Goal: Task Accomplishment & Management: Manage account settings

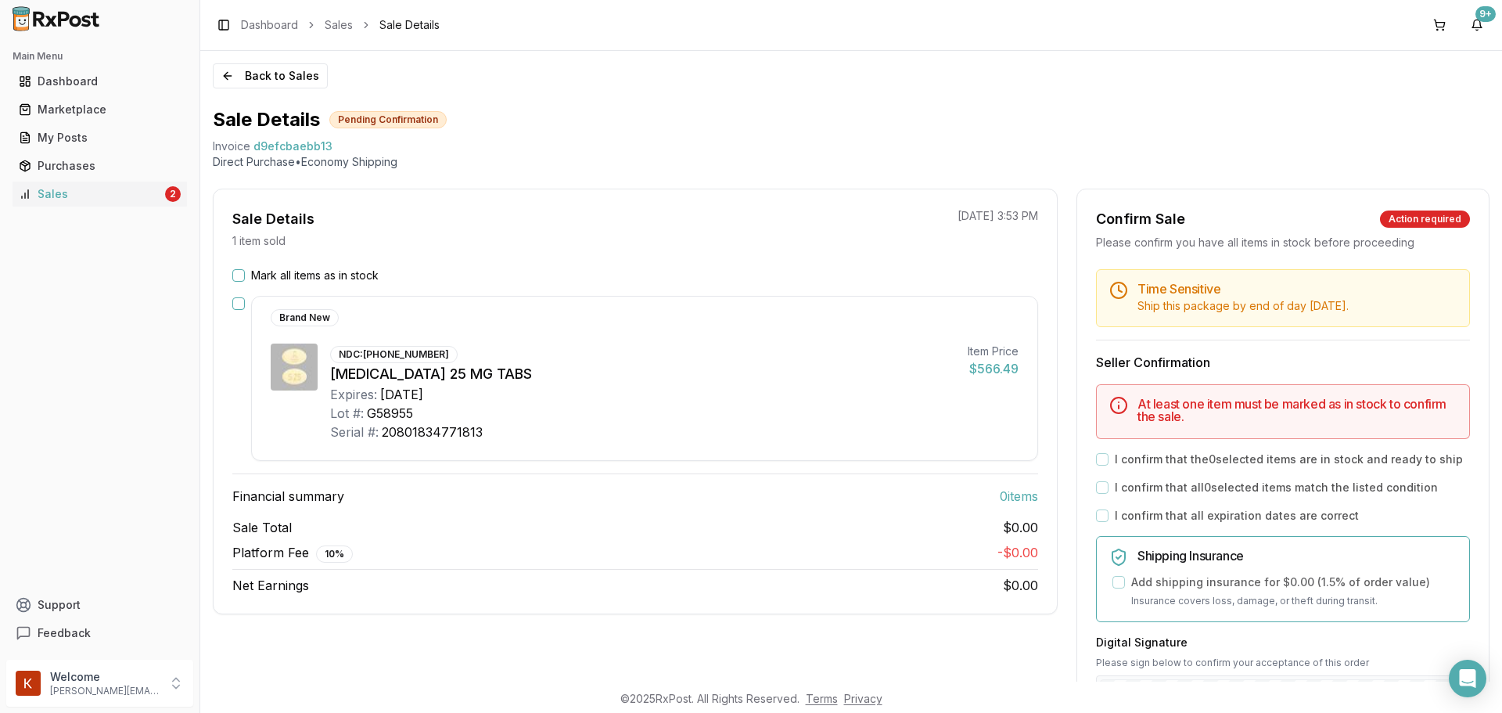
click at [243, 280] on button "Mark all items as in stock" at bounding box center [238, 275] width 13 height 13
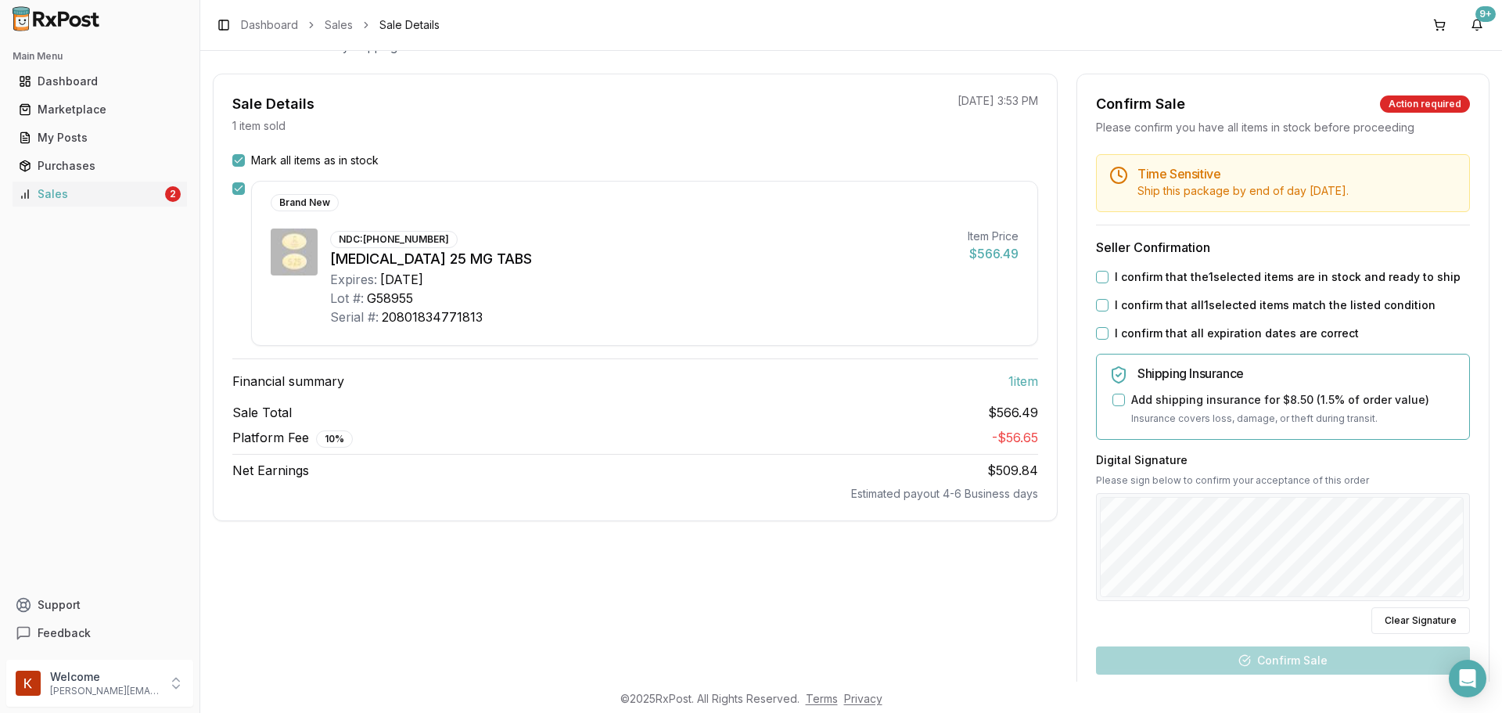
scroll to position [293, 0]
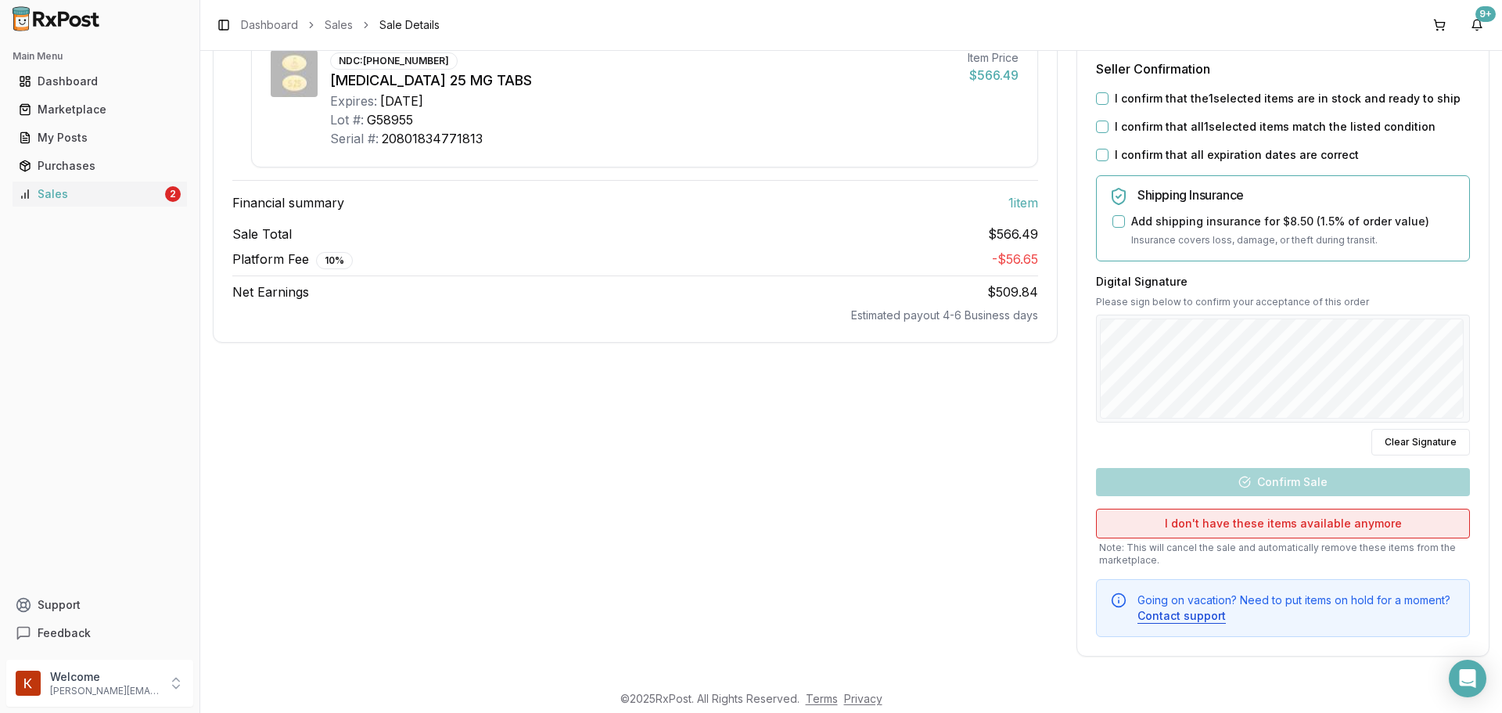
click at [1320, 531] on button "I don't have these items available anymore" at bounding box center [1283, 523] width 374 height 30
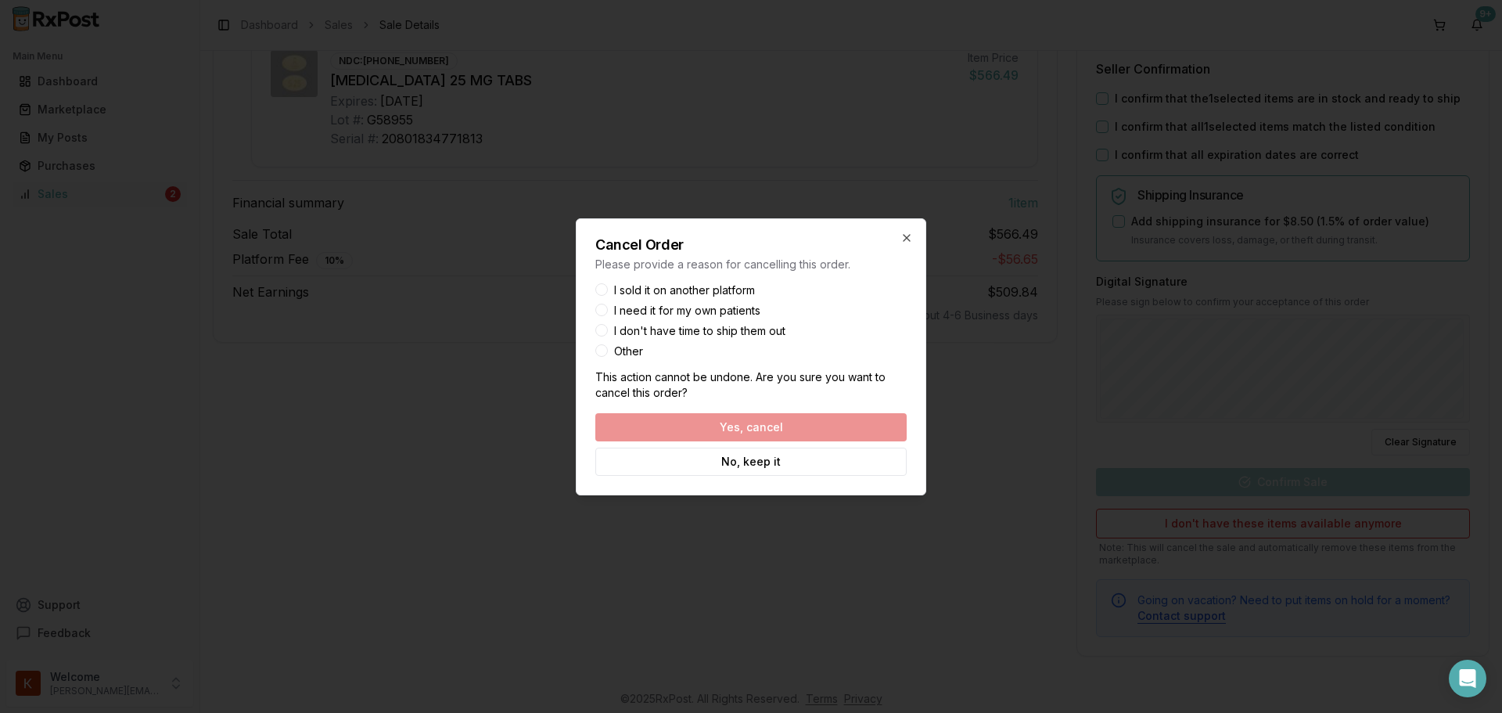
click at [597, 303] on div "I sold it on another platform I need it for my own patients I don't have time t…" at bounding box center [750, 321] width 311 height 72
click at [598, 307] on button "I need it for my own patients" at bounding box center [601, 309] width 13 height 13
click at [598, 353] on button "Other" at bounding box center [601, 350] width 13 height 13
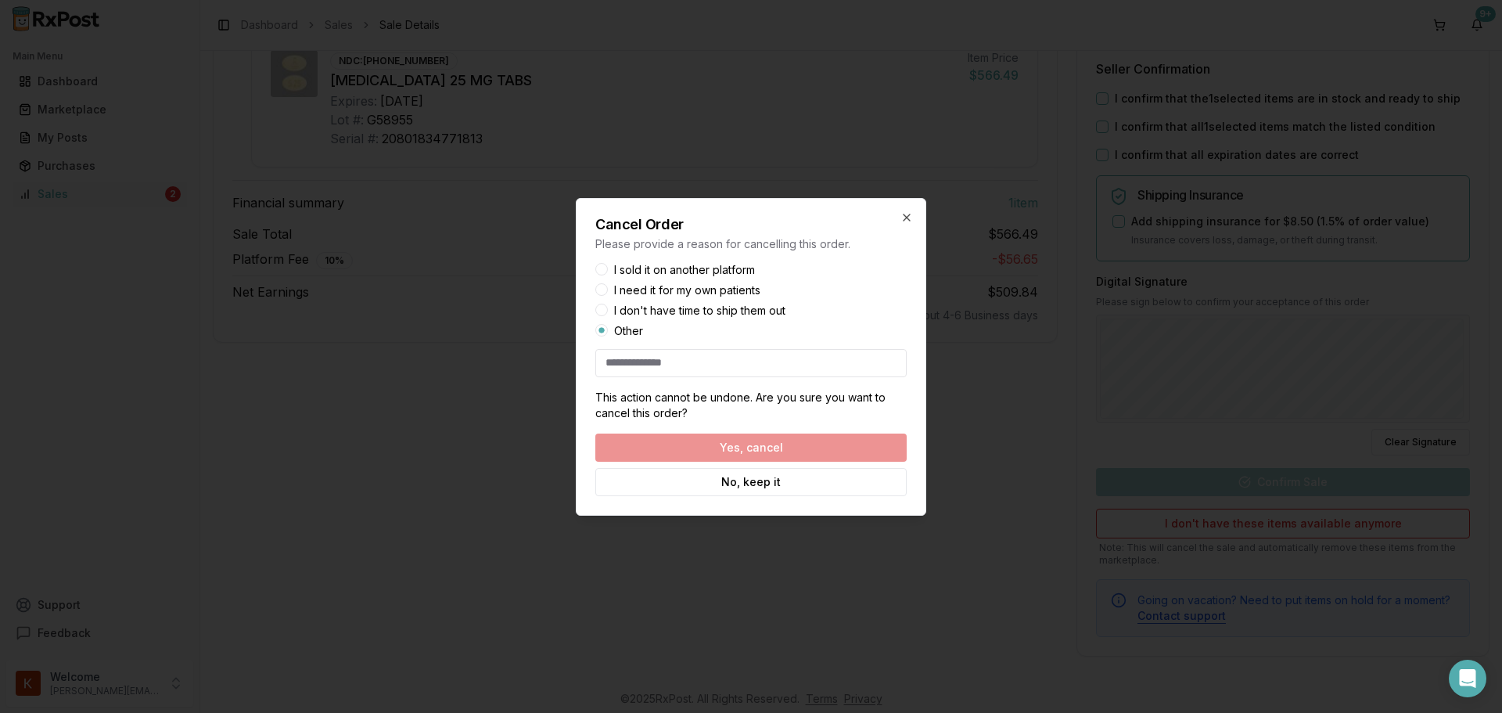
click at [600, 290] on button "I need it for my own patients" at bounding box center [601, 289] width 13 height 13
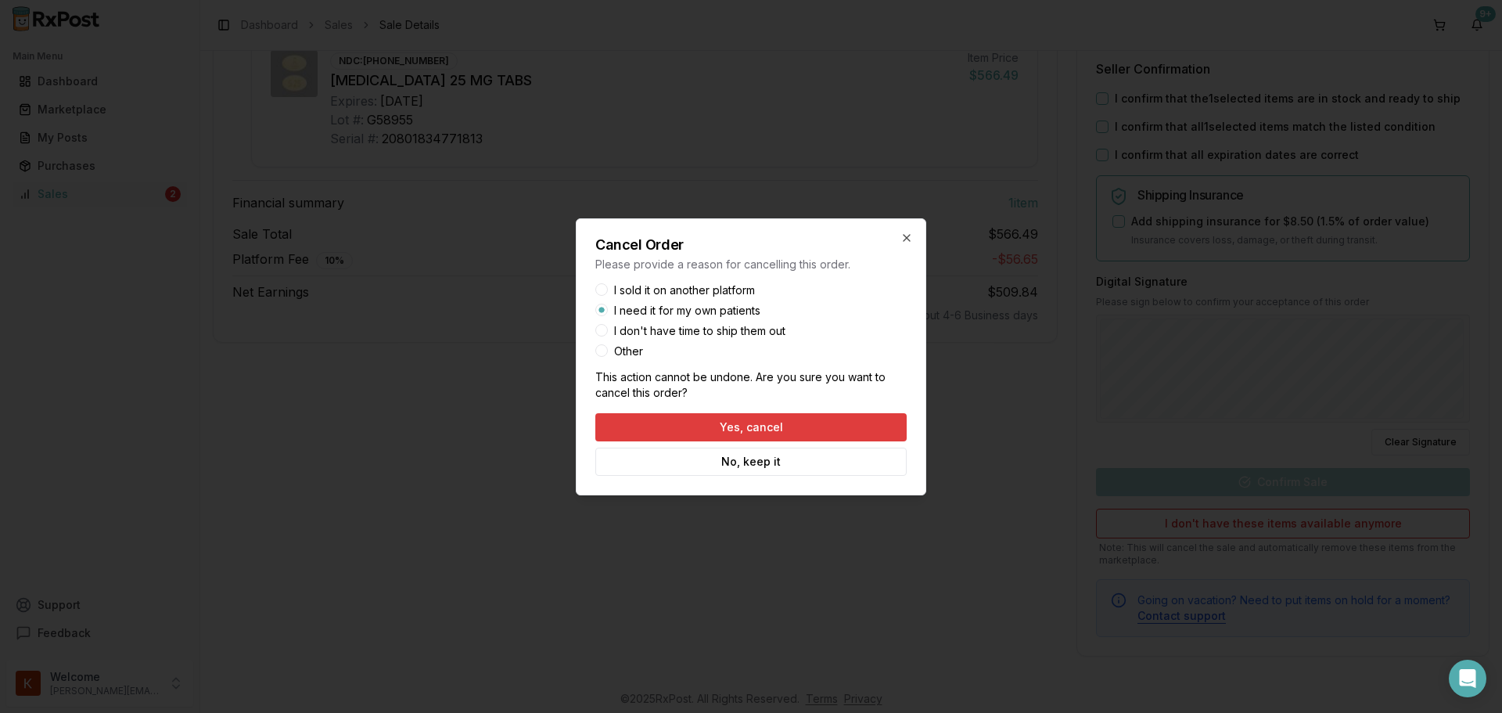
click at [795, 422] on button "Yes, cancel" at bounding box center [750, 427] width 311 height 28
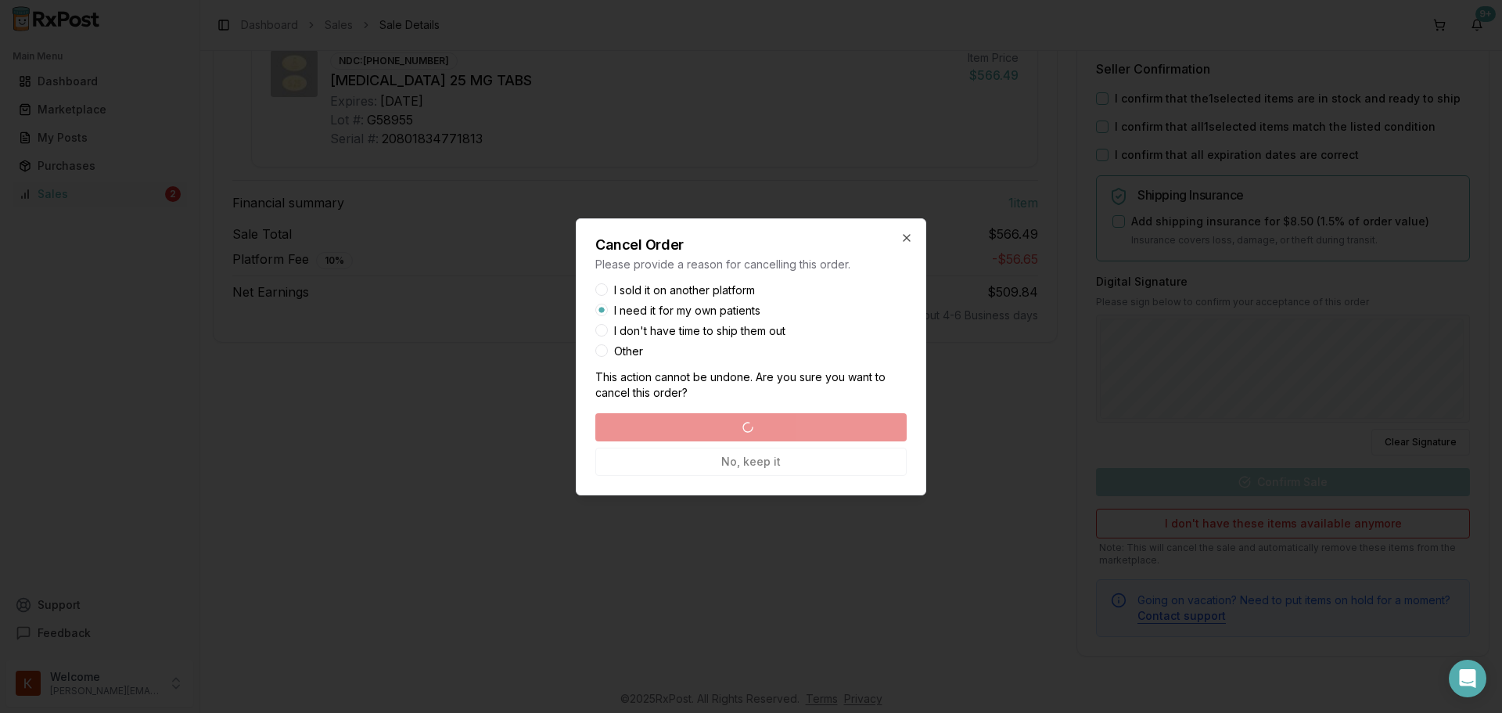
scroll to position [0, 0]
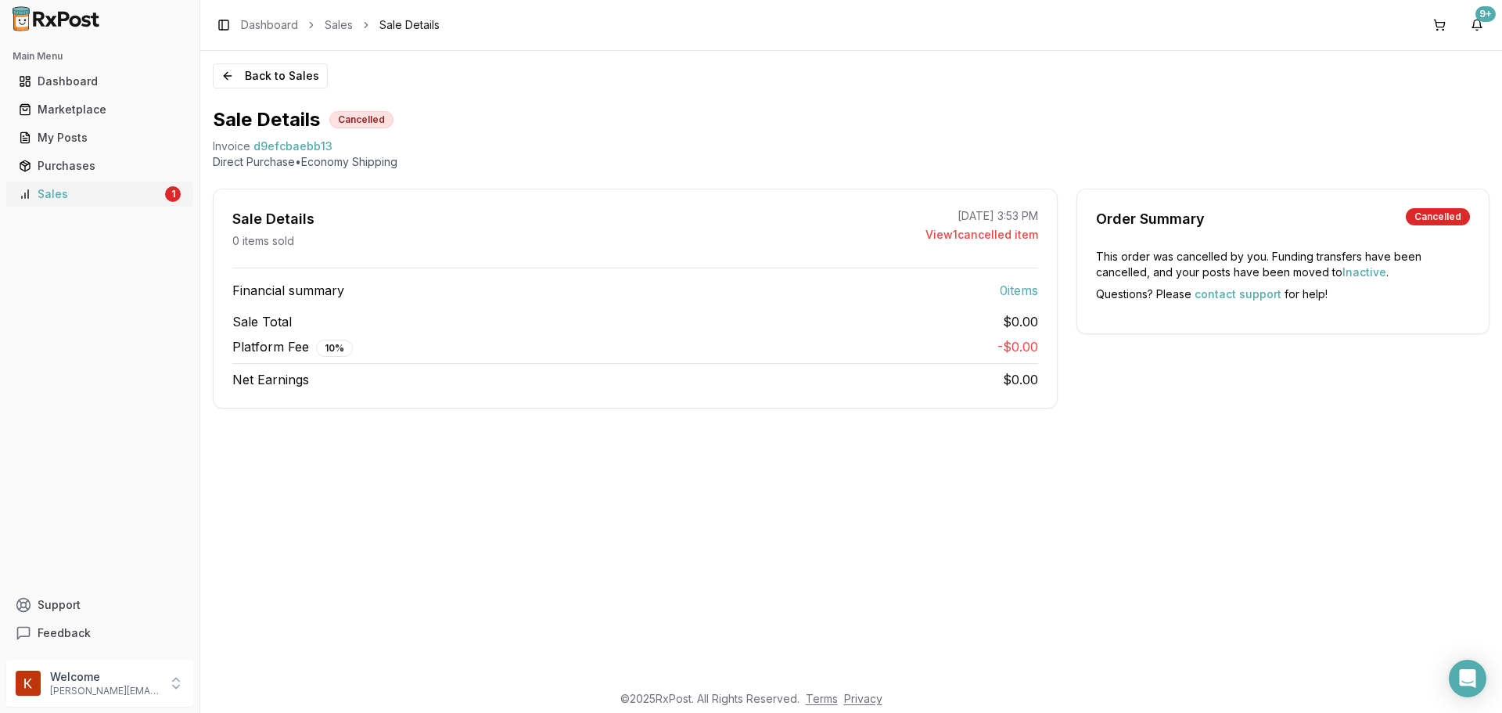
click at [77, 194] on div "Sales" at bounding box center [90, 194] width 143 height 16
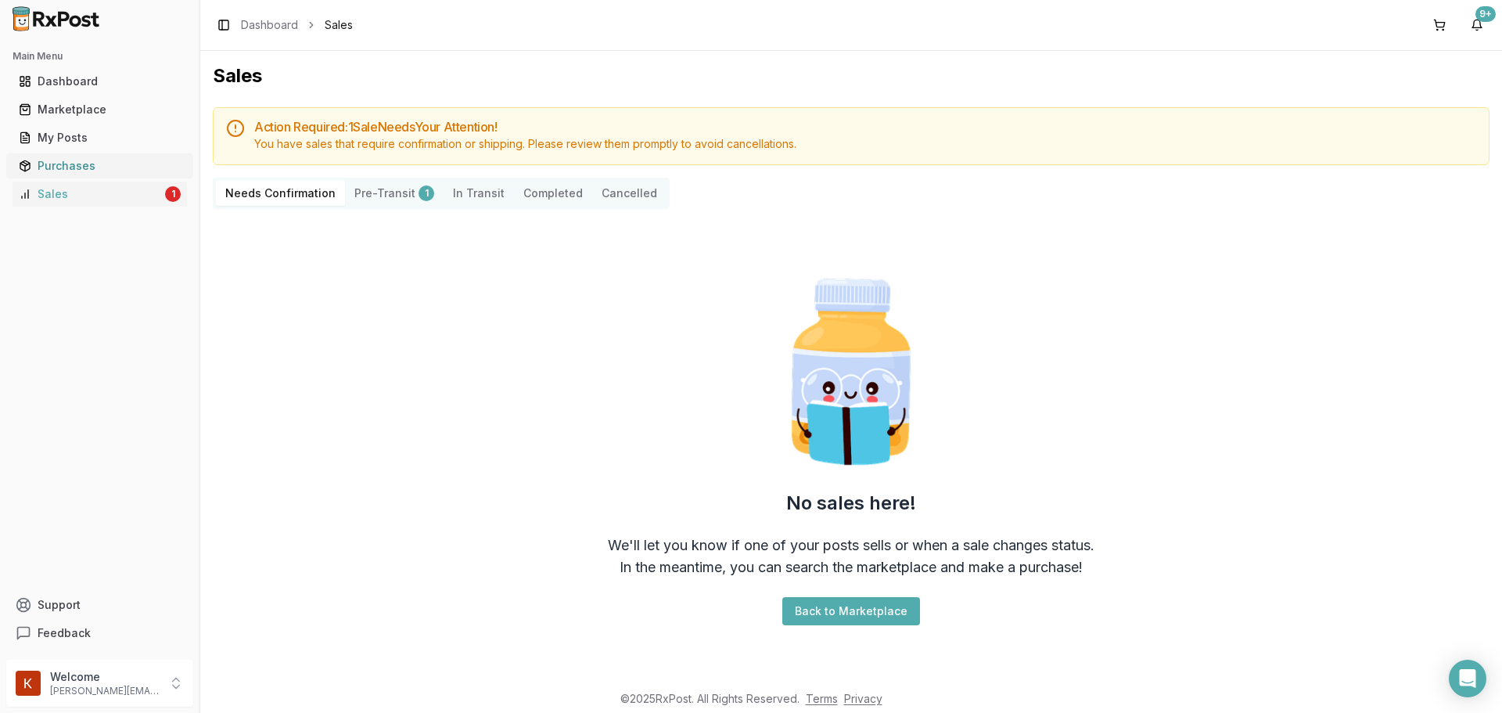
click at [70, 174] on link "Purchases" at bounding box center [100, 166] width 174 height 28
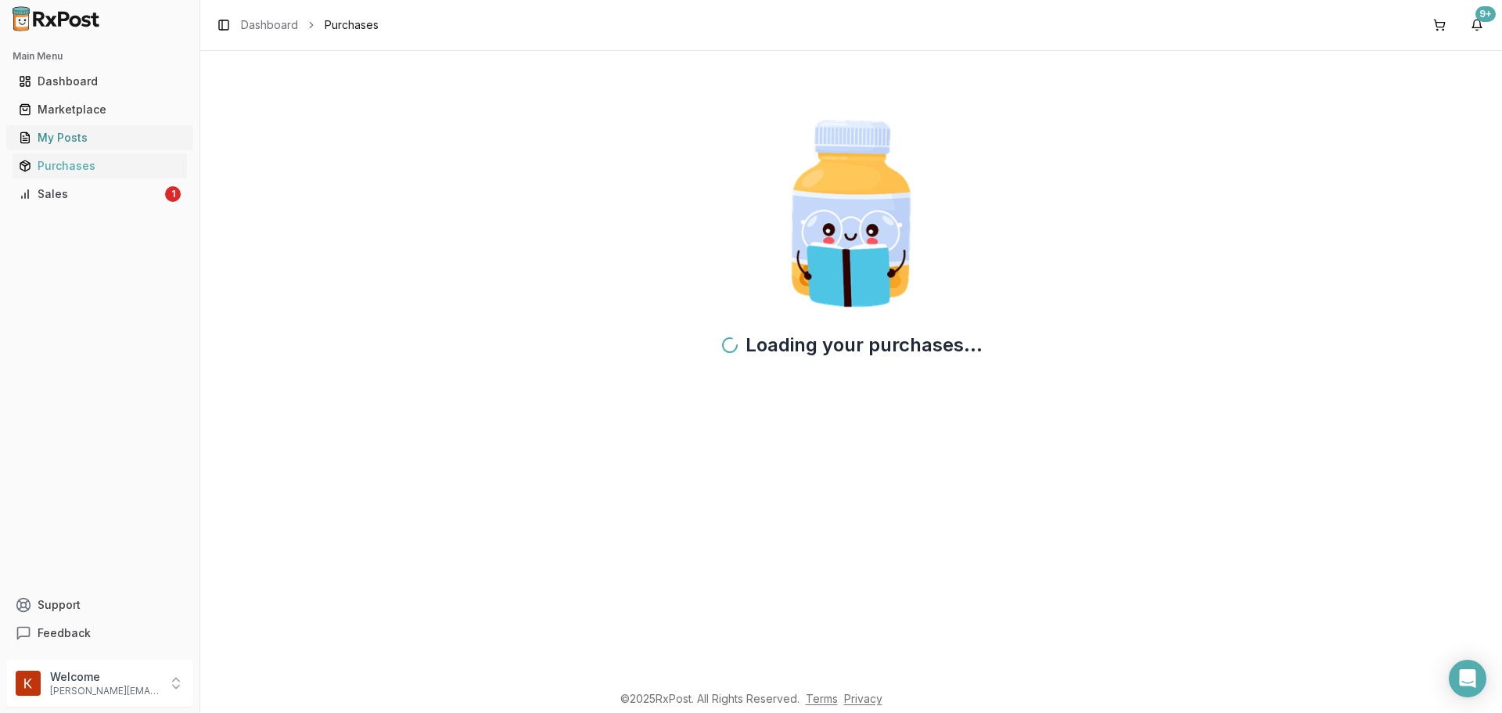
click at [96, 132] on div "My Posts" at bounding box center [100, 138] width 162 height 16
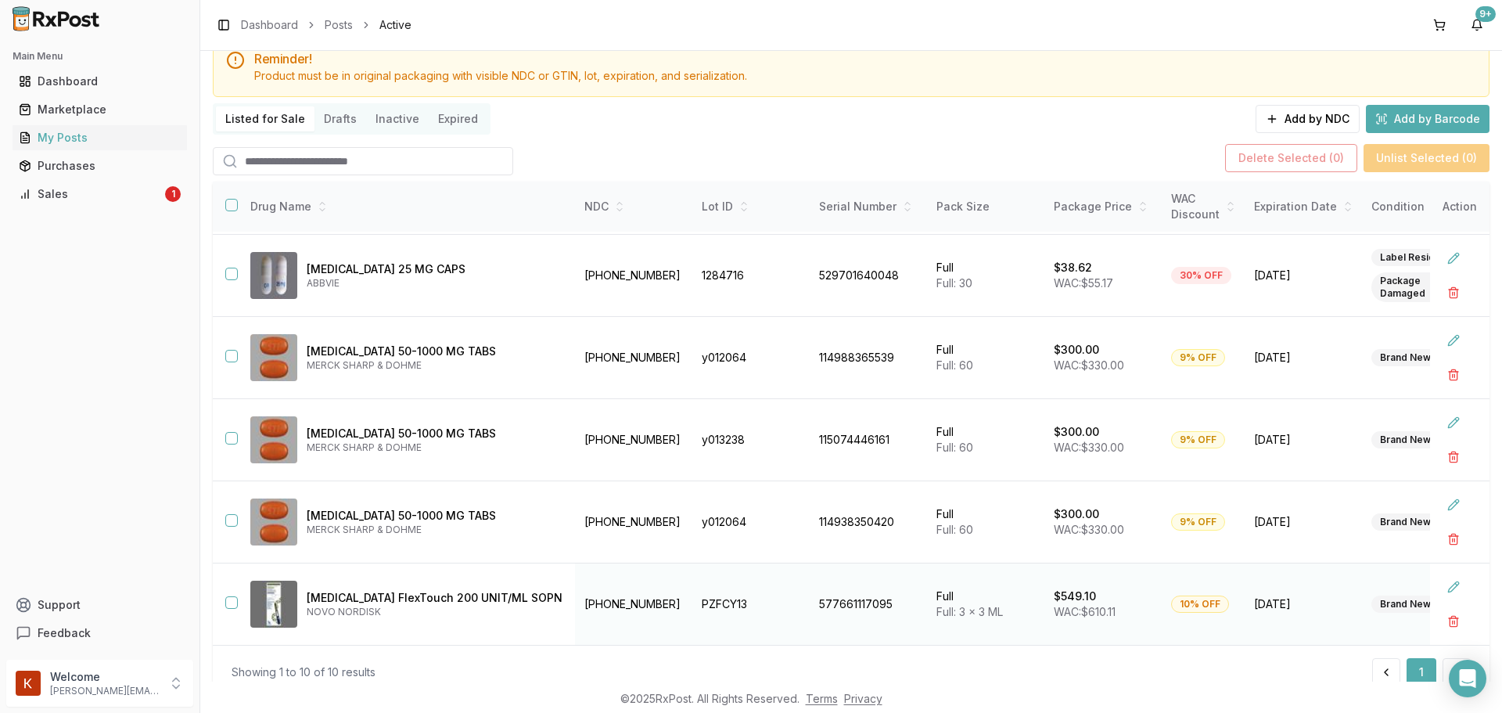
scroll to position [113, 0]
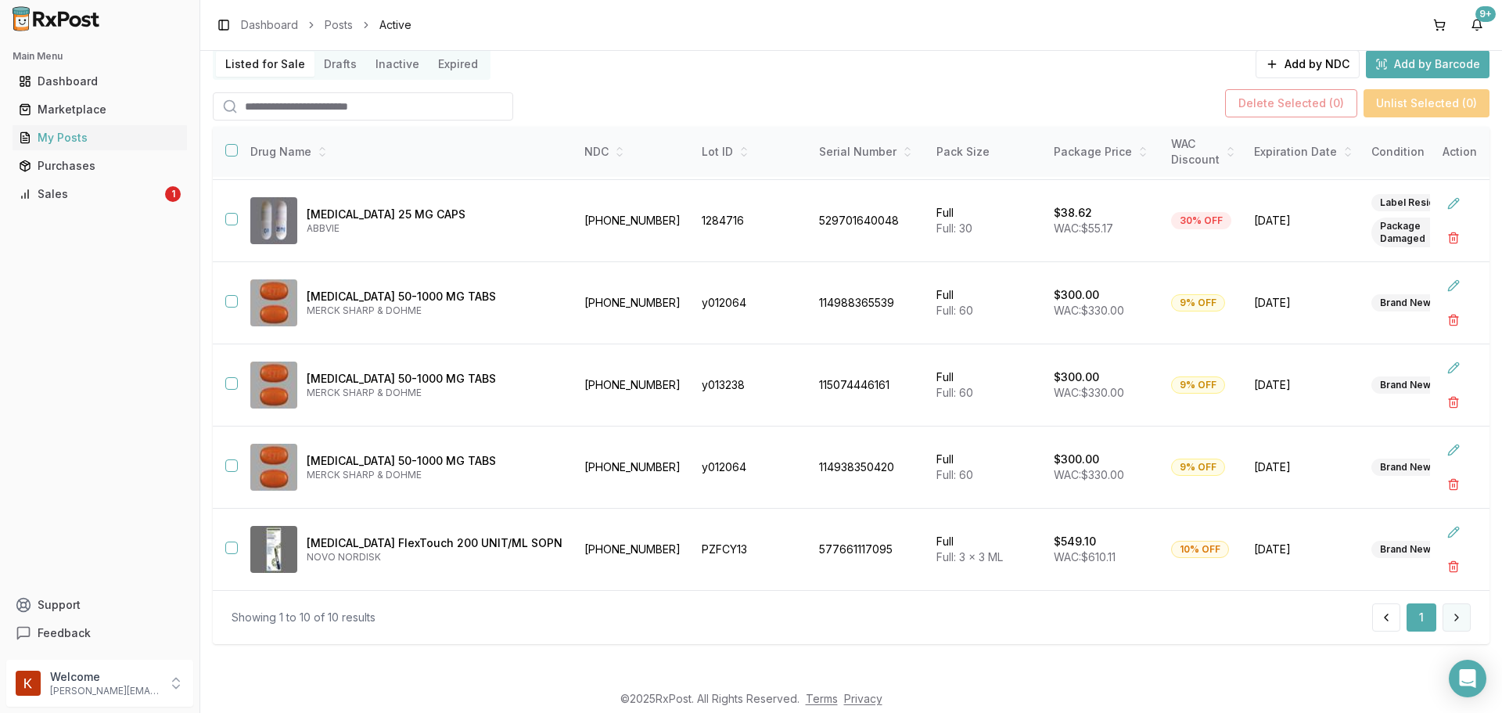
click at [1458, 626] on button at bounding box center [1456, 617] width 28 height 28
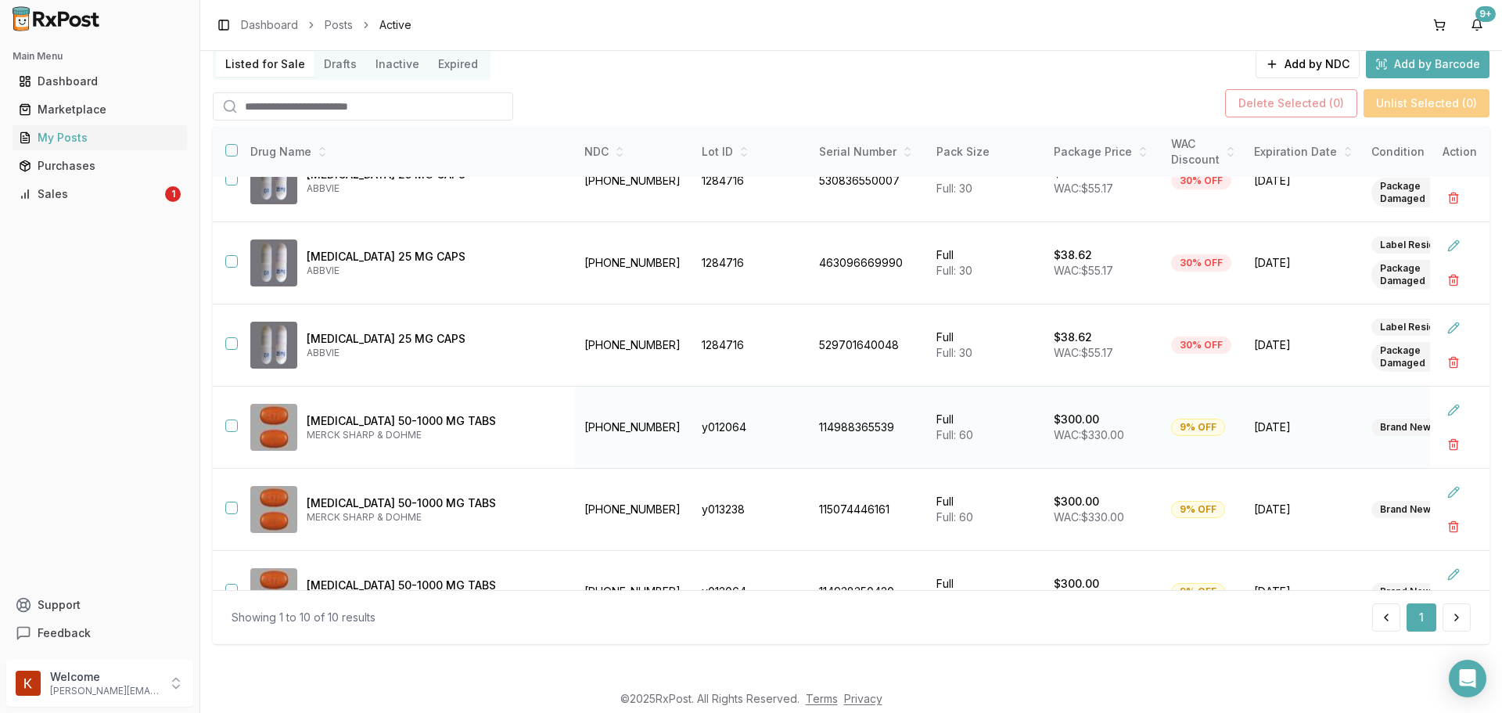
scroll to position [180, 0]
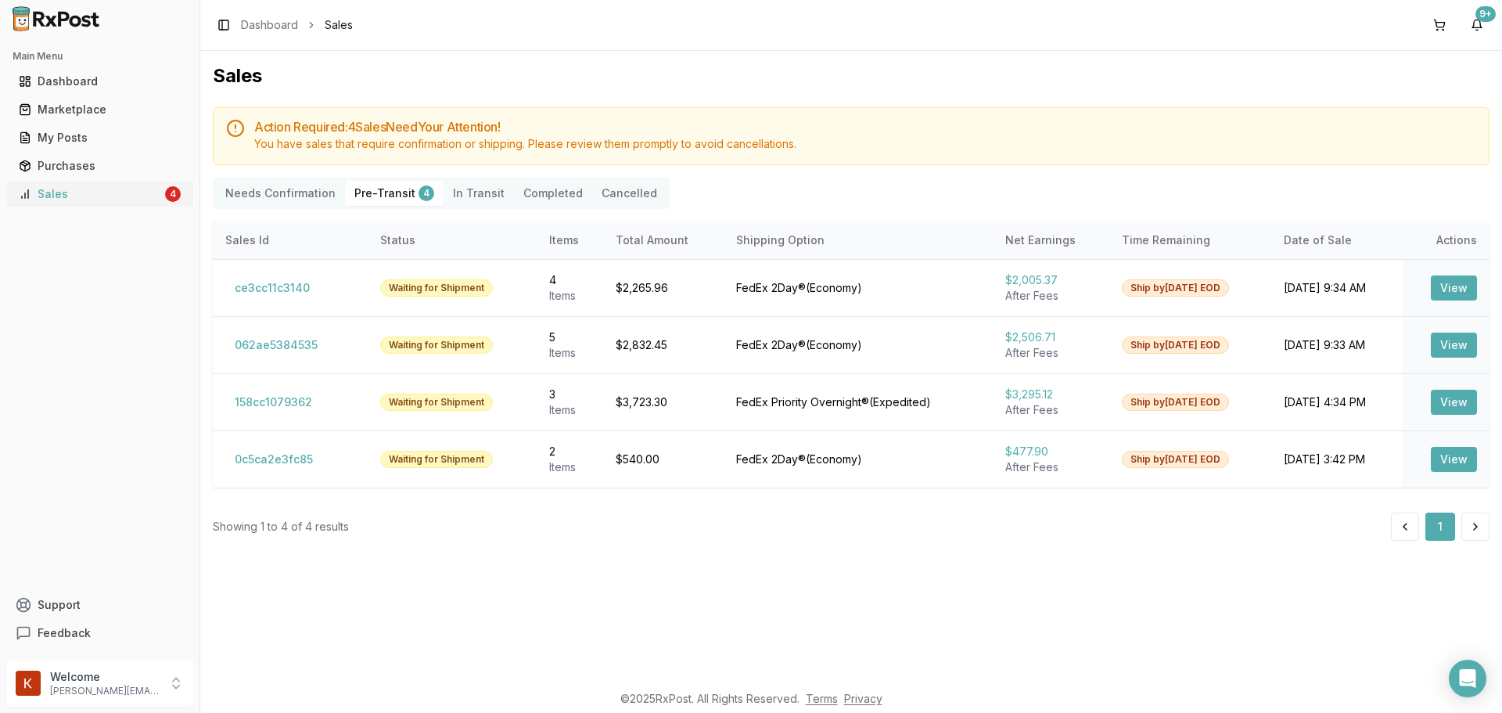
click at [73, 198] on div "Sales" at bounding box center [90, 194] width 143 height 16
